Goal: Task Accomplishment & Management: Manage account settings

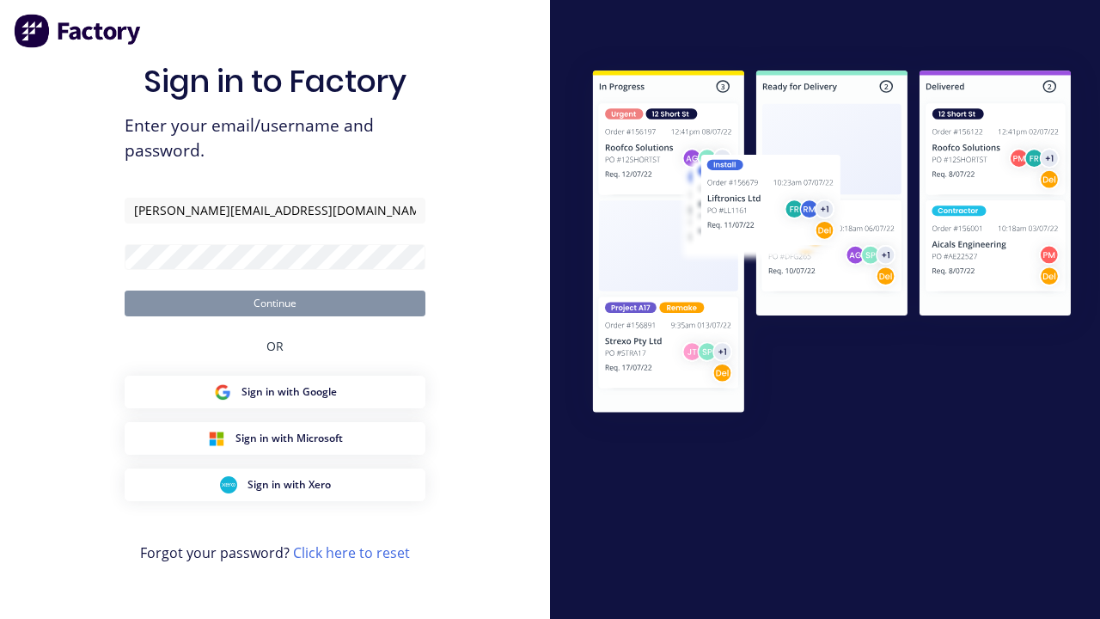
type input "[PERSON_NAME][EMAIL_ADDRESS][DOMAIN_NAME]"
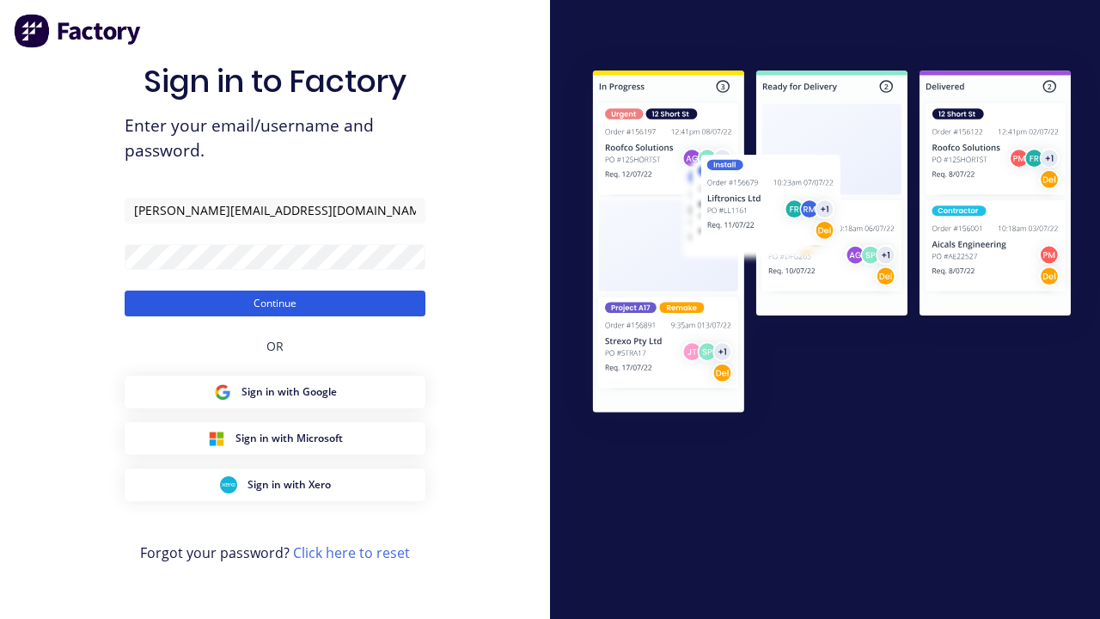
click at [275, 302] on button "Continue" at bounding box center [275, 303] width 301 height 26
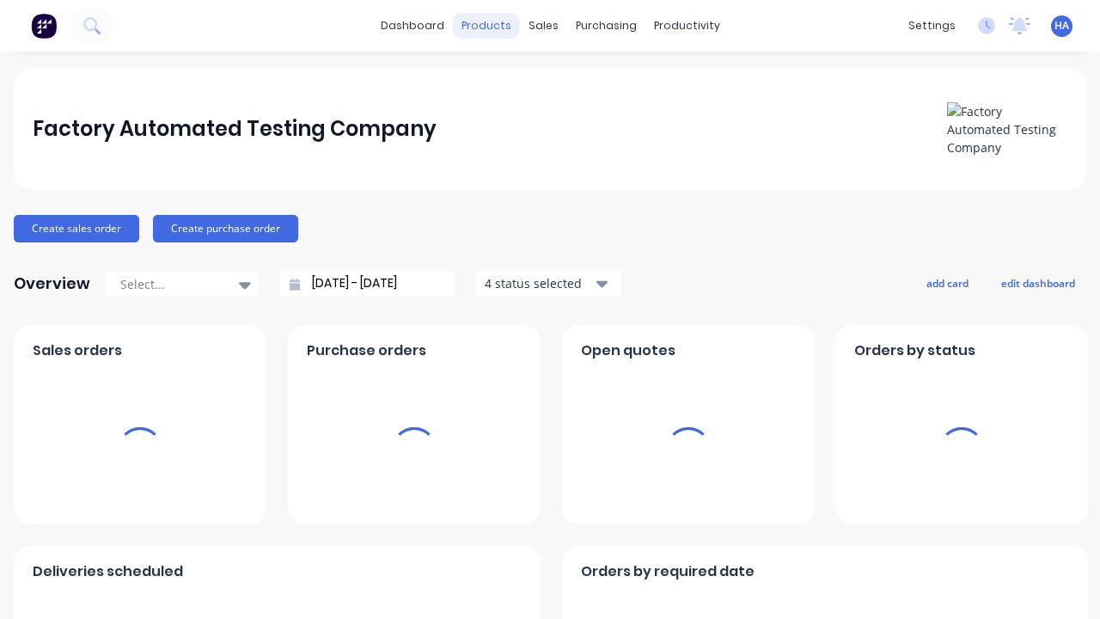
click at [488, 26] on div "products" at bounding box center [486, 26] width 67 height 26
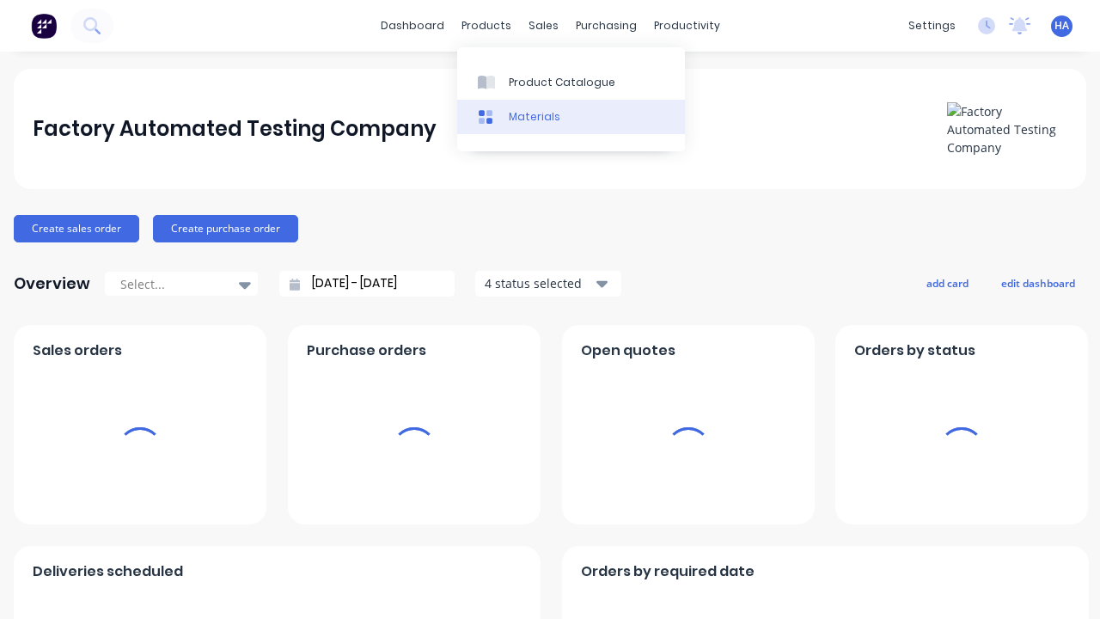
click at [571, 116] on link "Materials" at bounding box center [571, 117] width 228 height 34
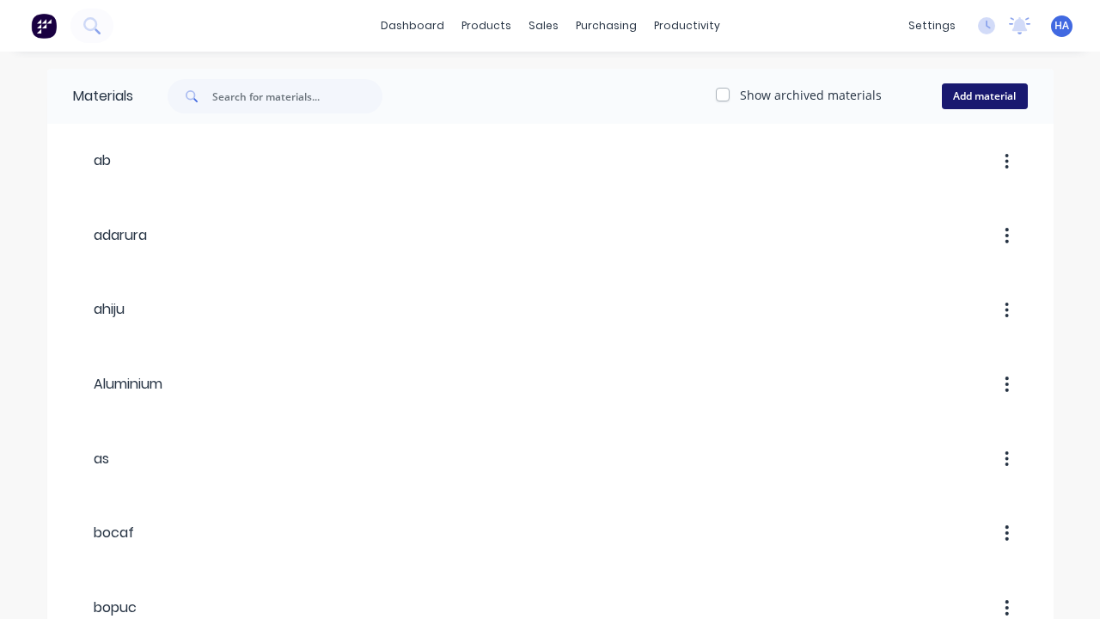
click at [984, 96] on button "Add material" at bounding box center [985, 96] width 86 height 26
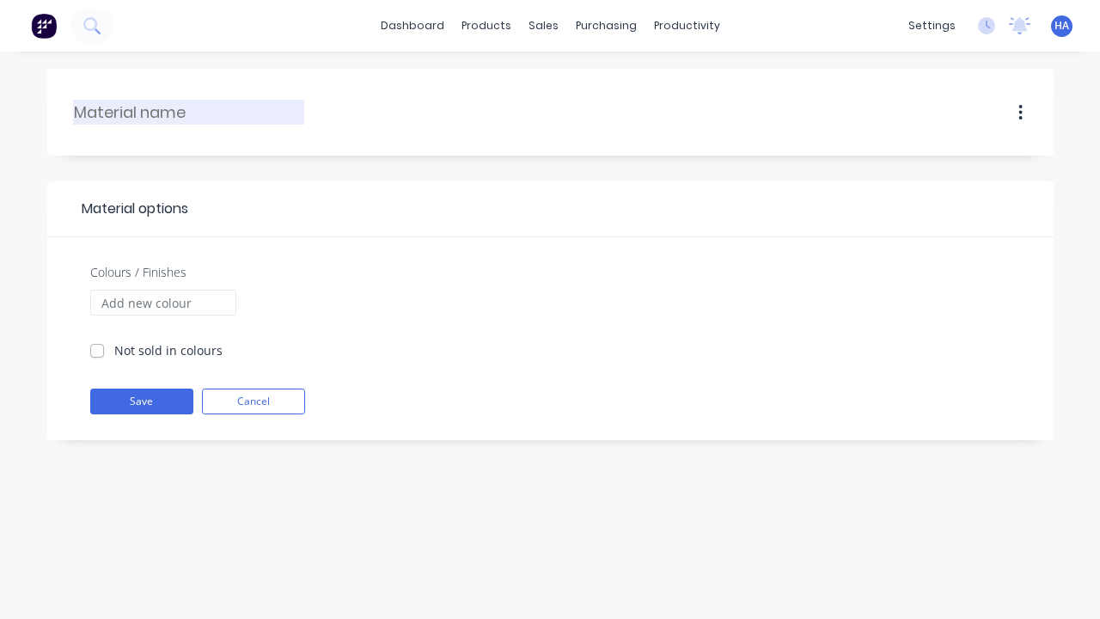
click at [189, 112] on input "text" at bounding box center [189, 112] width 231 height 23
type input "bup"
click at [162, 302] on input "Colours / Finishes" at bounding box center [163, 303] width 146 height 26
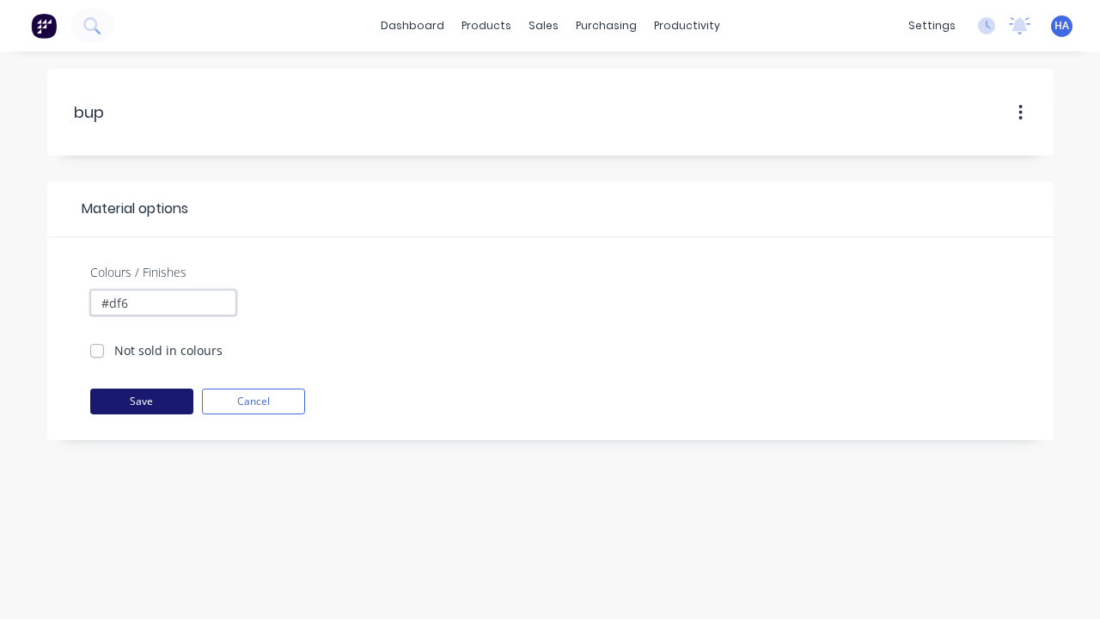
type input "#df6"
click at [141, 401] on button "Save" at bounding box center [141, 401] width 103 height 26
checkbox input "true"
